Goal: Task Accomplishment & Management: Manage account settings

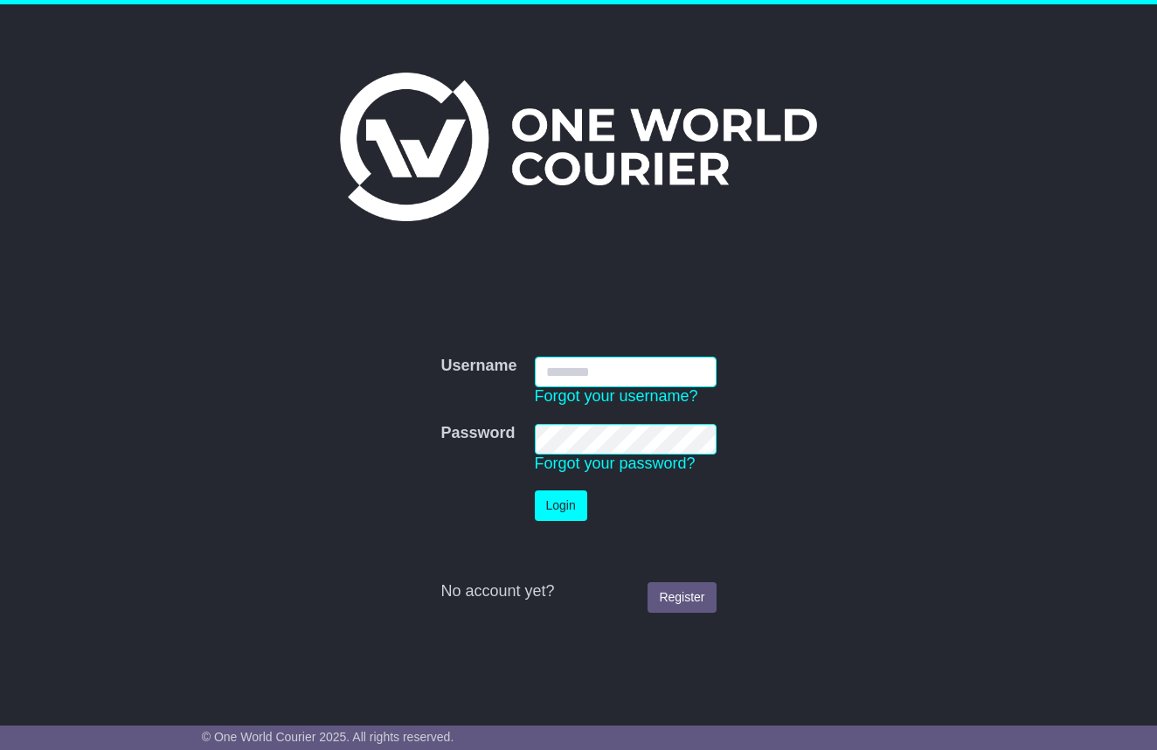
type input "**********"
click at [576, 507] on button "Login" at bounding box center [561, 505] width 52 height 31
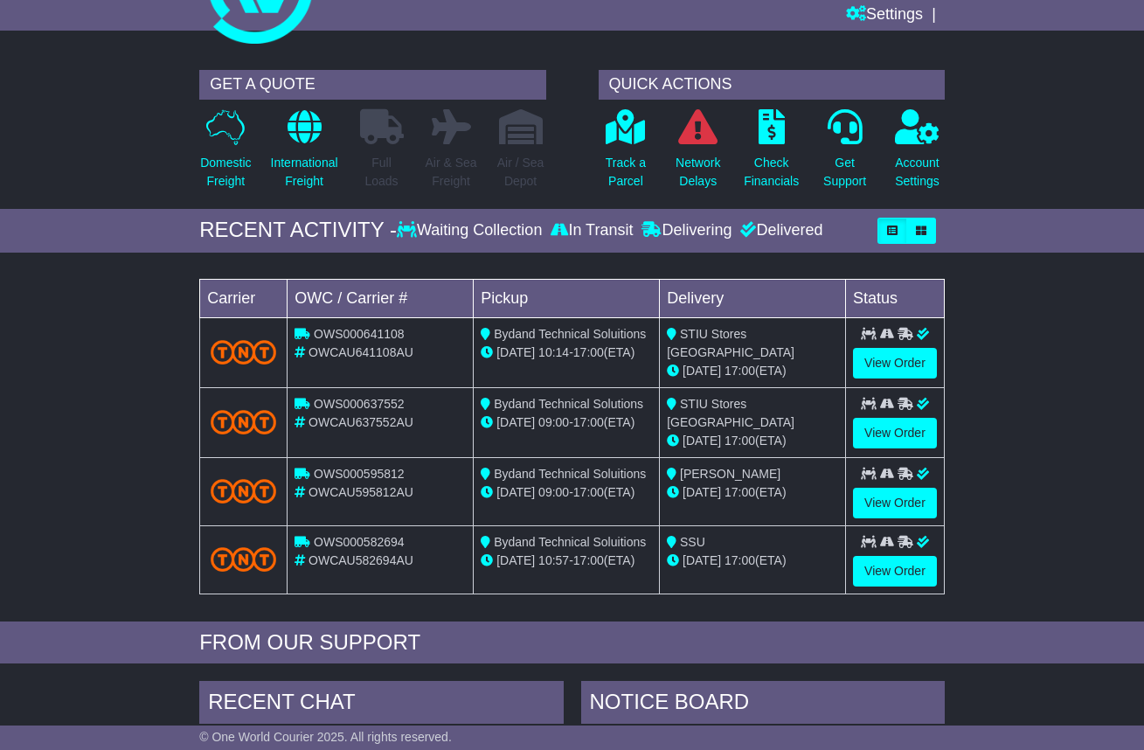
scroll to position [102, 0]
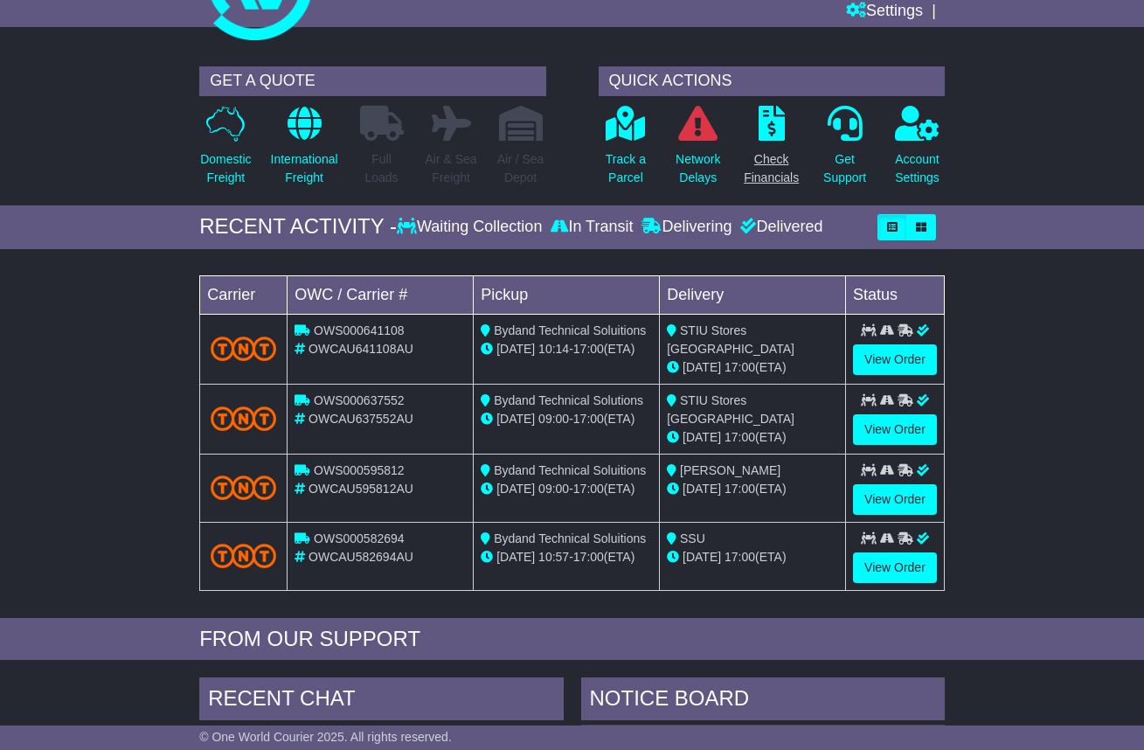
click at [778, 187] on link "Check Financials" at bounding box center [771, 151] width 57 height 92
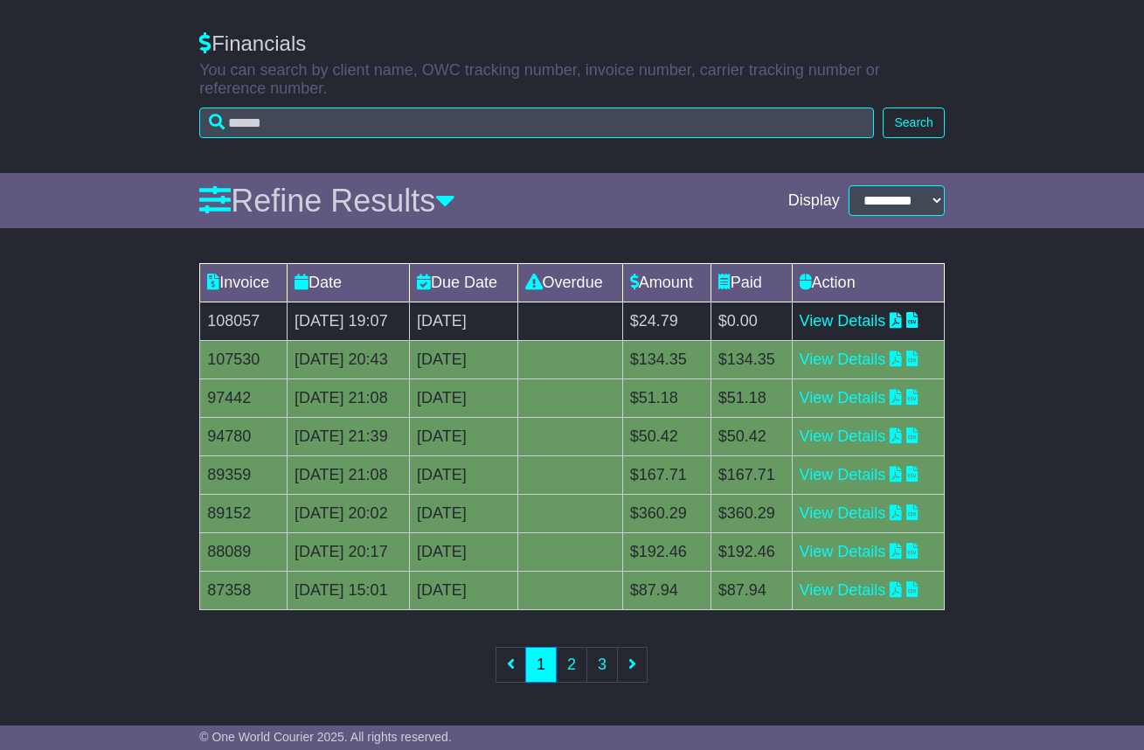
scroll to position [246, 0]
click at [872, 350] on link "View Details" at bounding box center [842, 358] width 86 height 17
click at [882, 312] on link "View Details" at bounding box center [842, 320] width 86 height 17
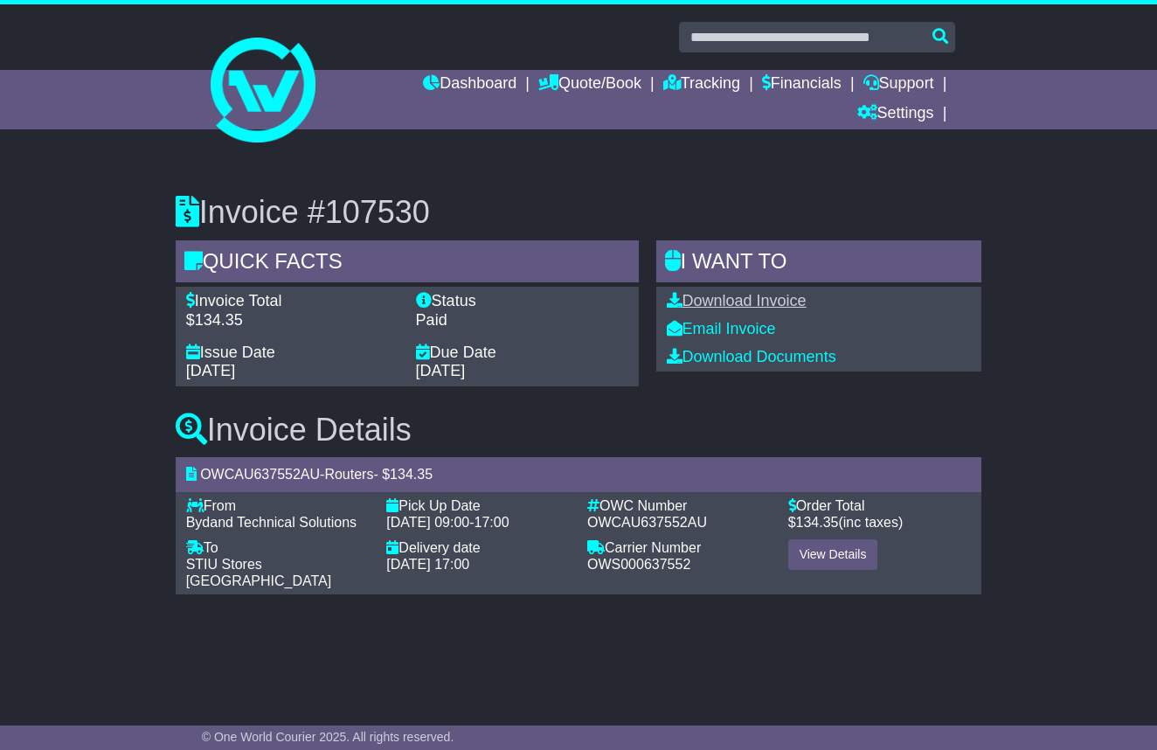
click at [716, 304] on link "Download Invoice" at bounding box center [737, 300] width 140 height 17
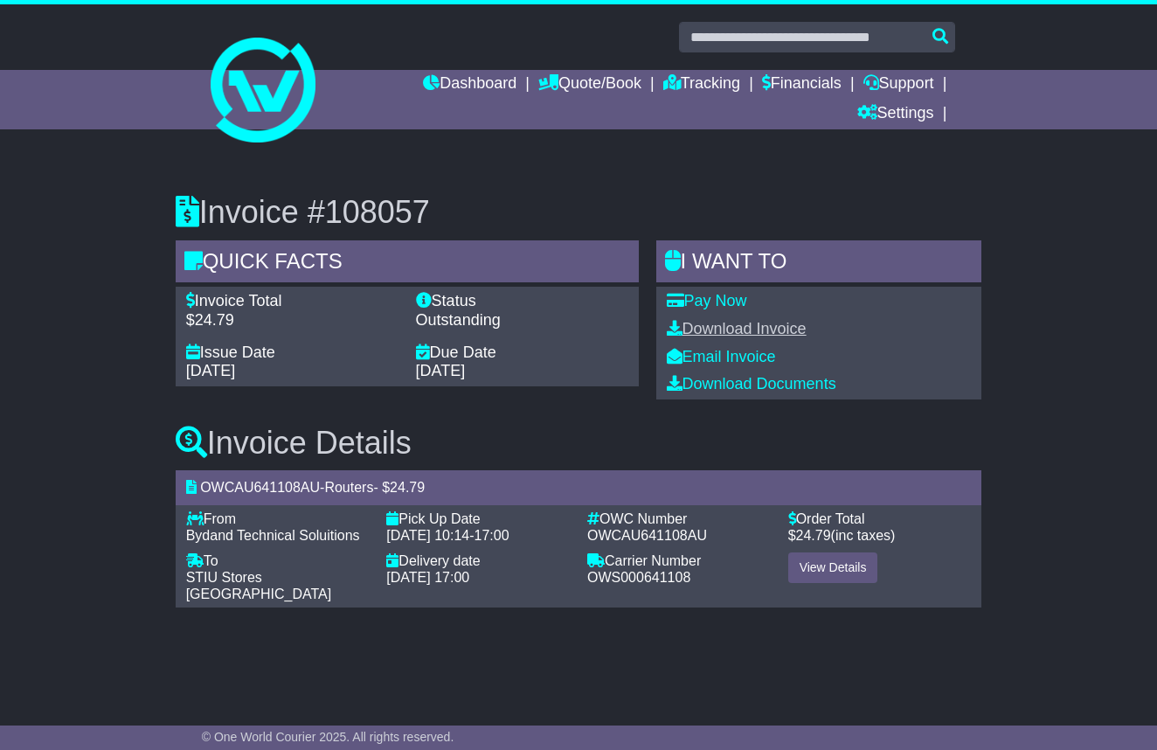
click at [755, 328] on link "Download Invoice" at bounding box center [737, 328] width 140 height 17
click at [736, 301] on link "Pay Now" at bounding box center [707, 300] width 80 height 17
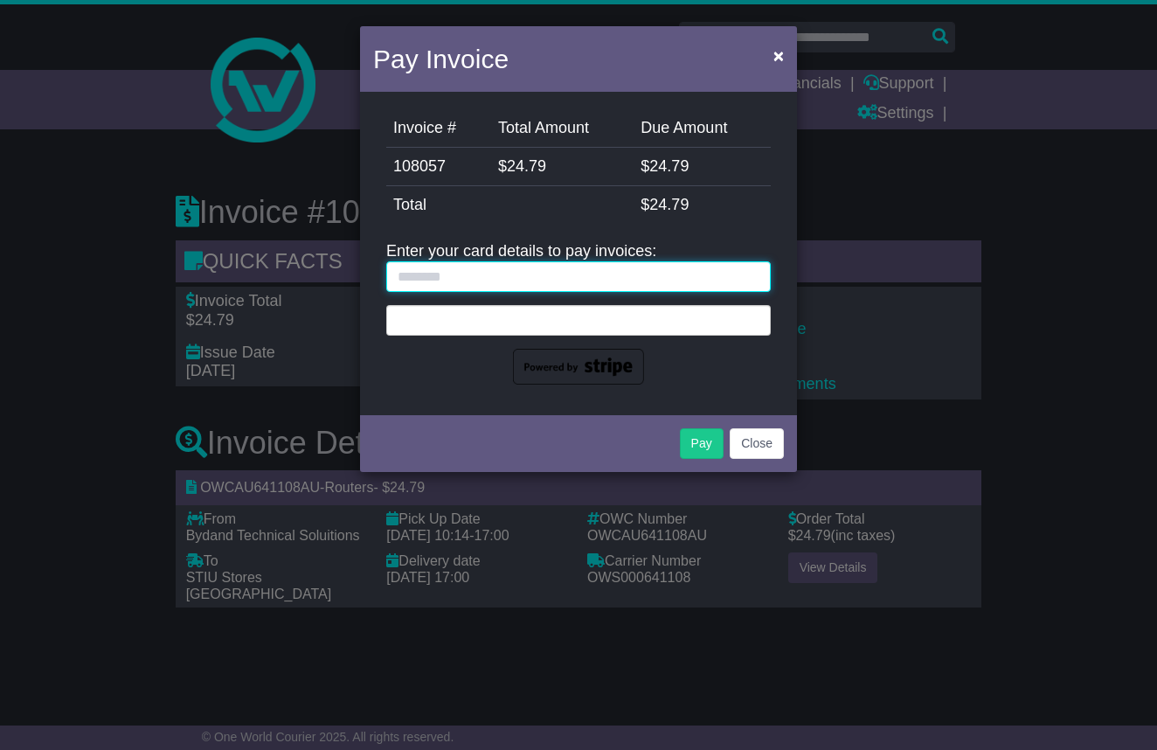
click at [607, 275] on input "text" at bounding box center [578, 276] width 384 height 31
type input "**********"
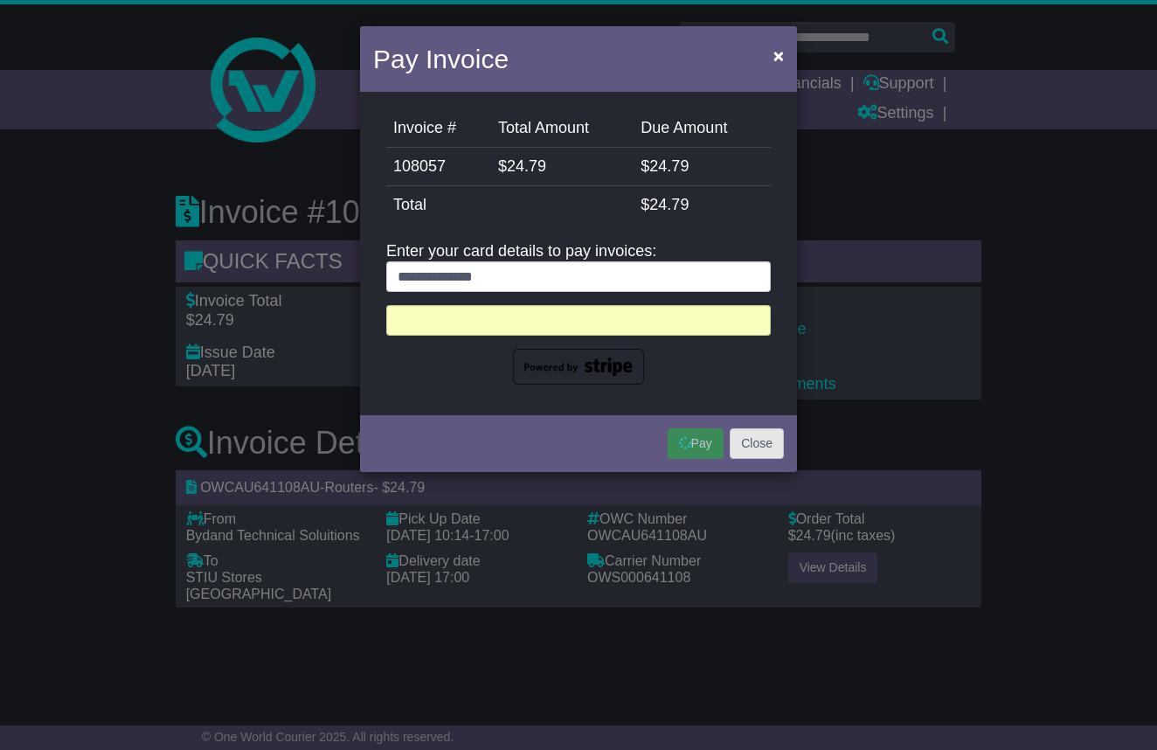
click at [760, 452] on button "Close" at bounding box center [757, 443] width 54 height 31
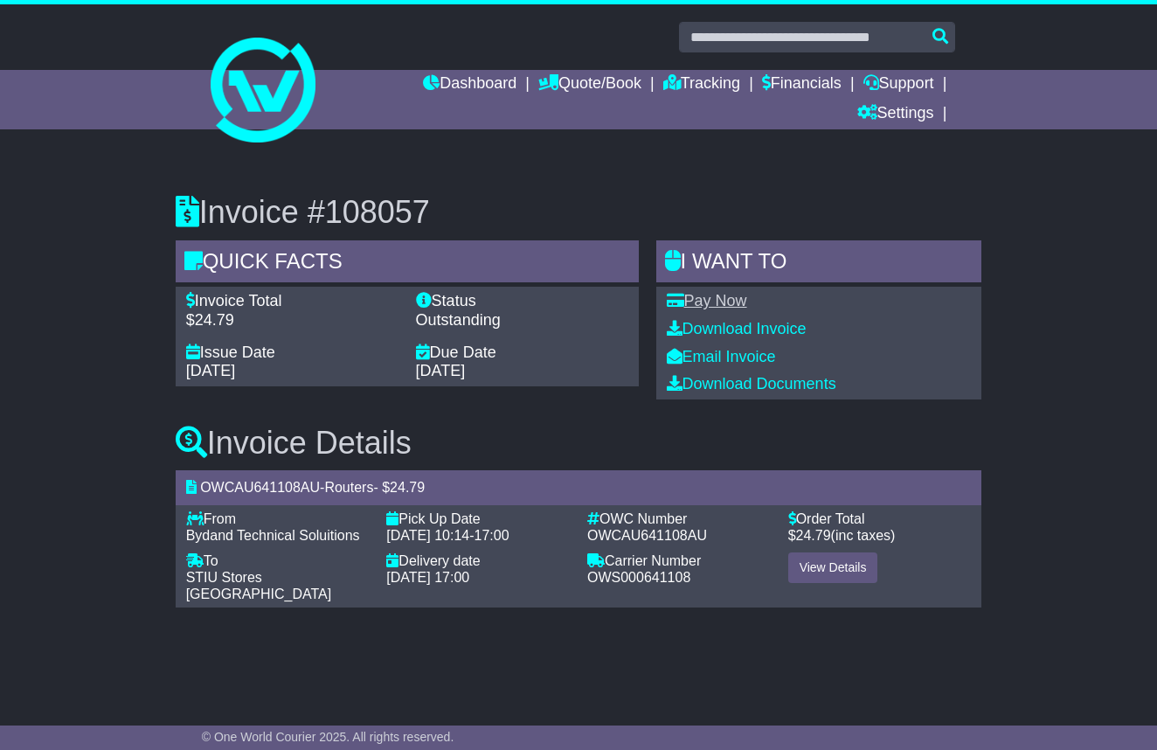
click at [730, 299] on link "Pay Now" at bounding box center [707, 300] width 80 height 17
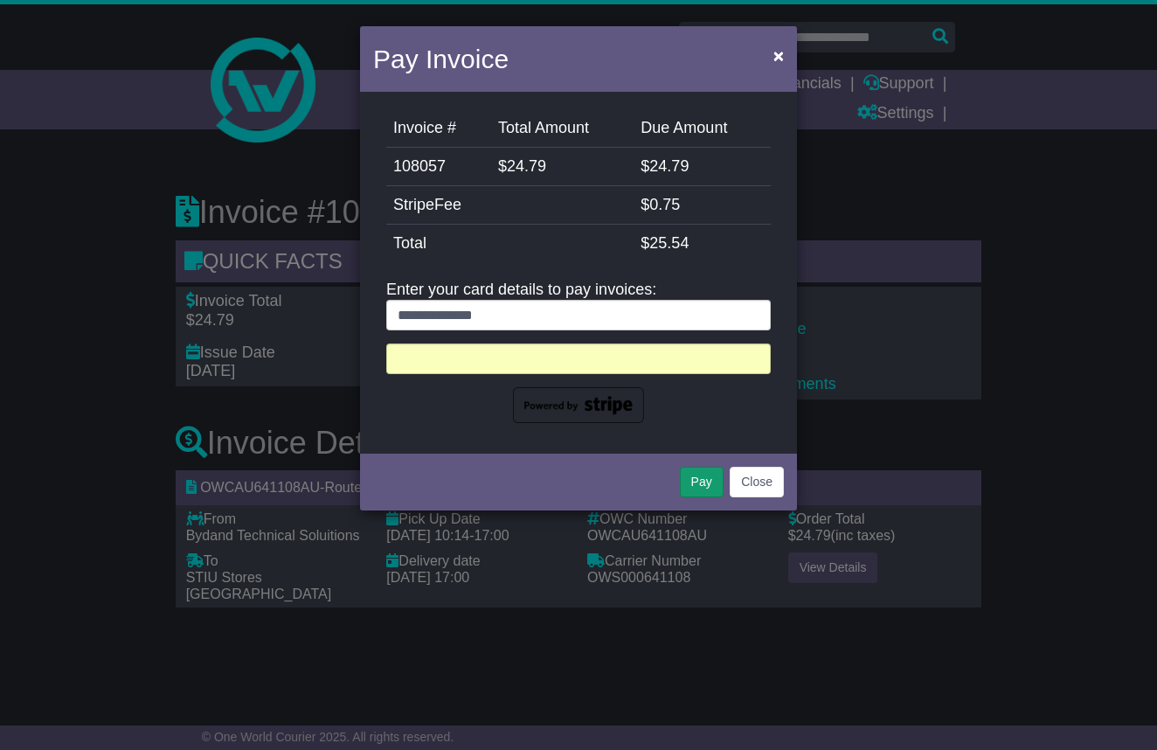
click at [689, 481] on button "Pay" at bounding box center [702, 482] width 44 height 31
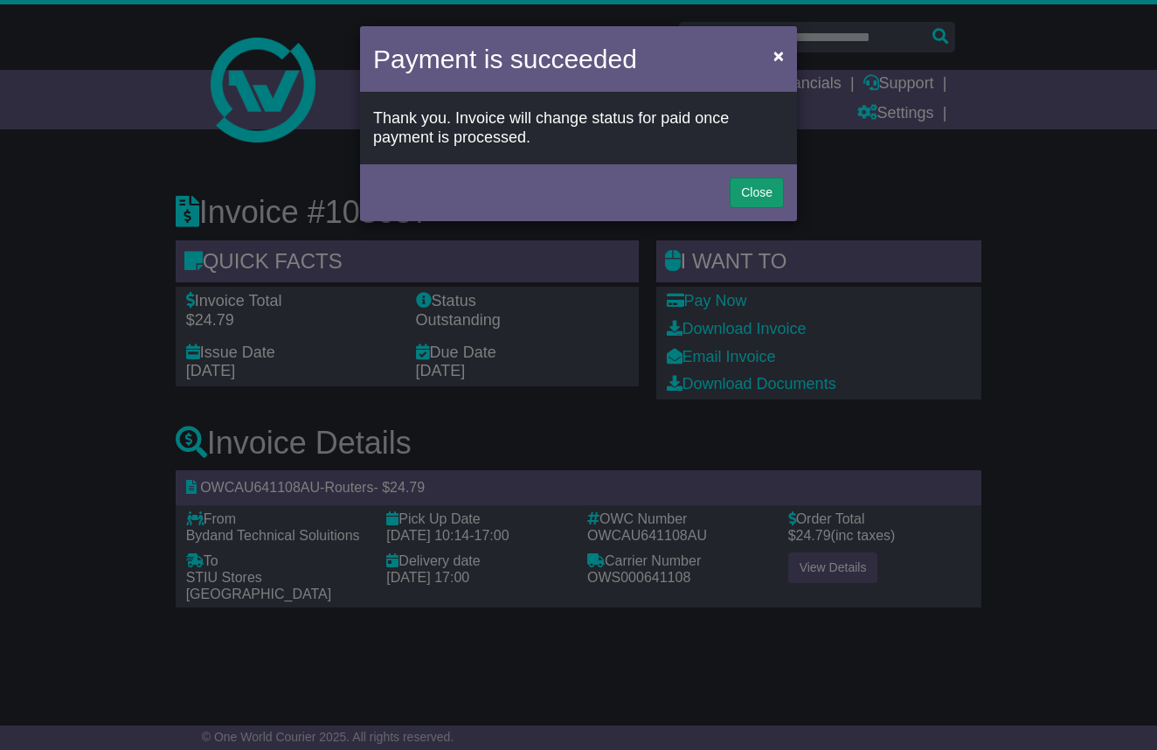
click at [750, 192] on button "Close" at bounding box center [757, 192] width 54 height 31
